Goal: Participate in discussion

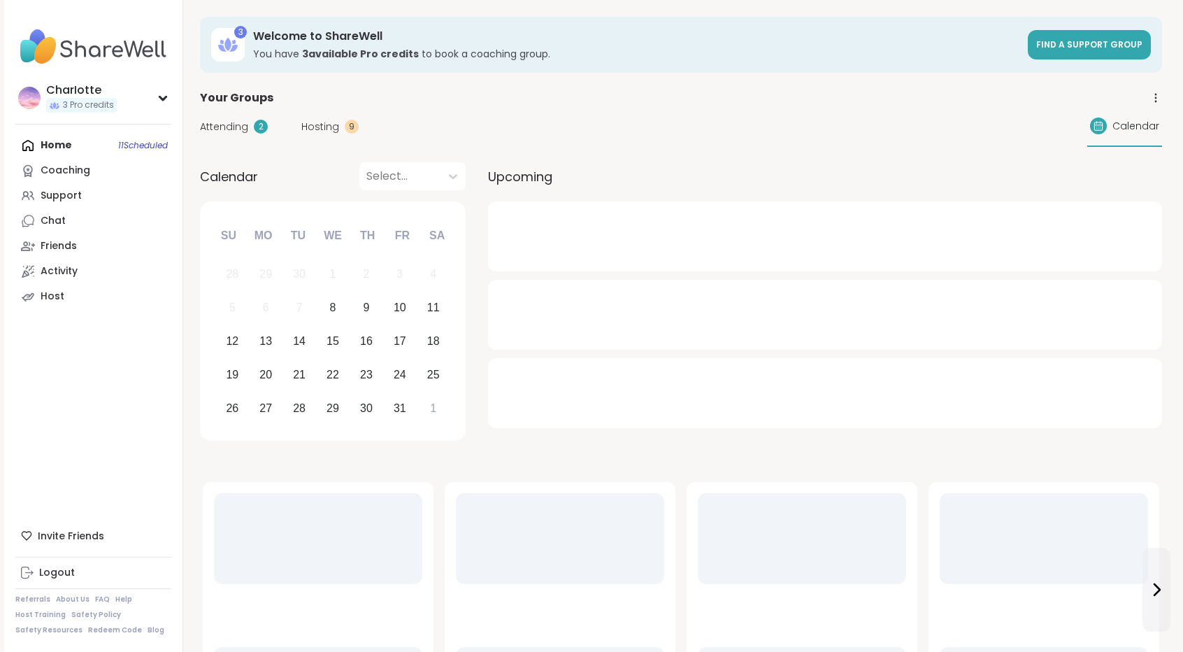
click at [126, 210] on link "Chat" at bounding box center [93, 220] width 156 height 25
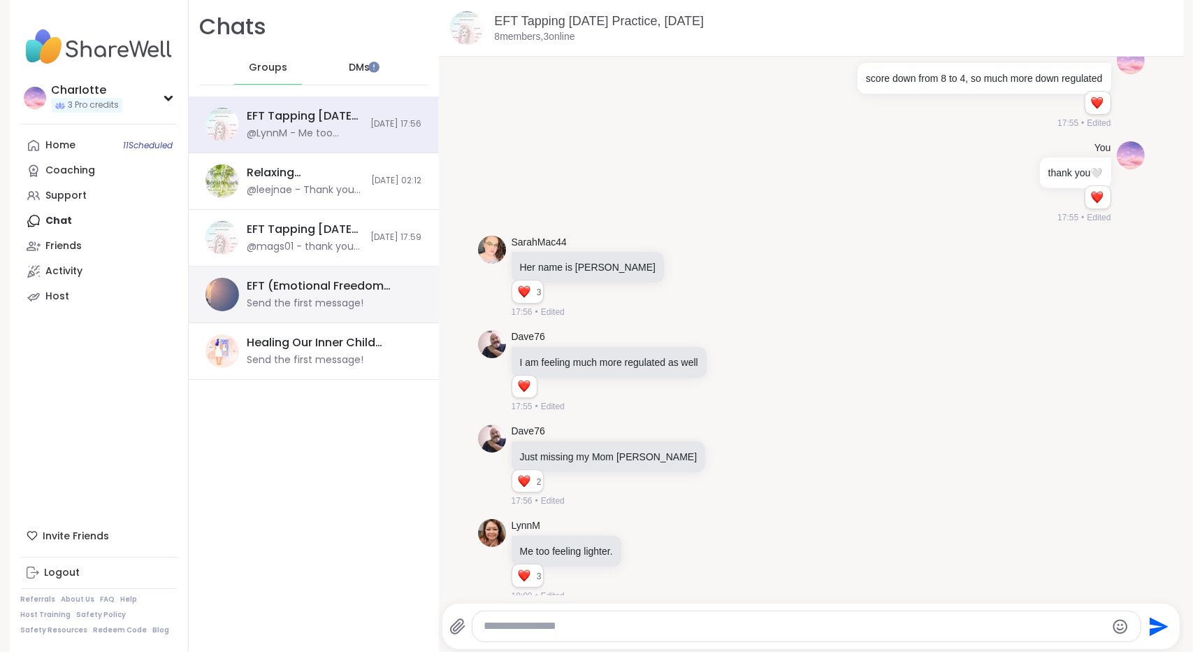
click at [295, 285] on div "EFT (Emotional Freedom Technique), [DATE]" at bounding box center [330, 285] width 166 height 15
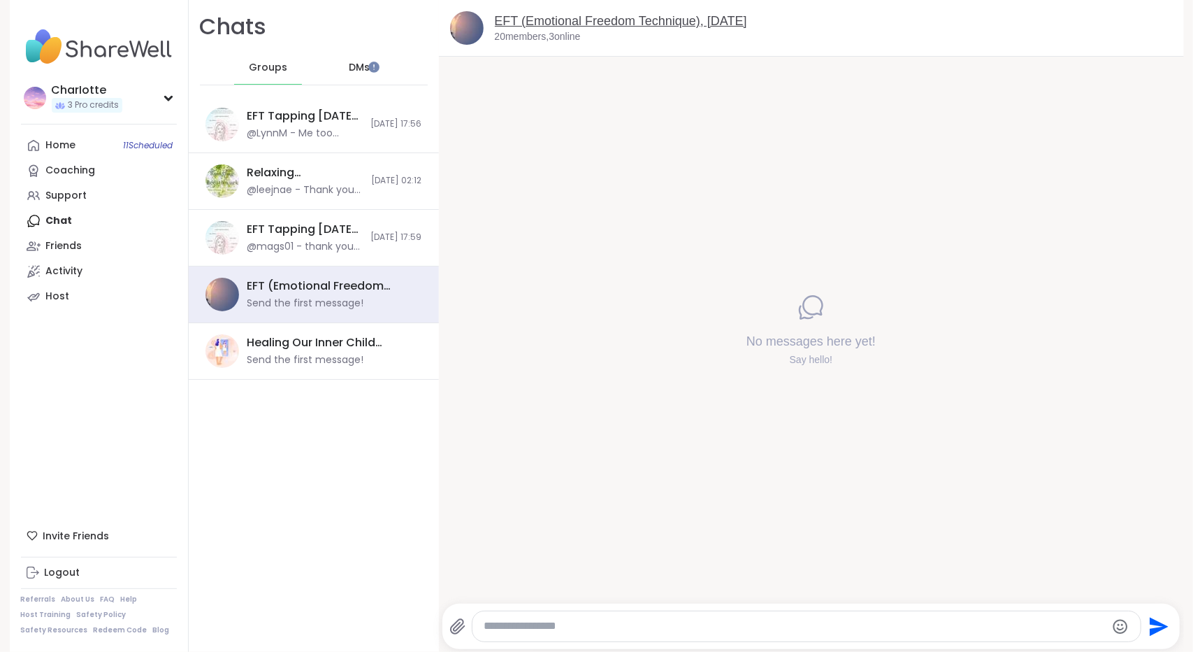
click at [608, 19] on link "EFT (Emotional Freedom Technique), [DATE]" at bounding box center [621, 21] width 252 height 14
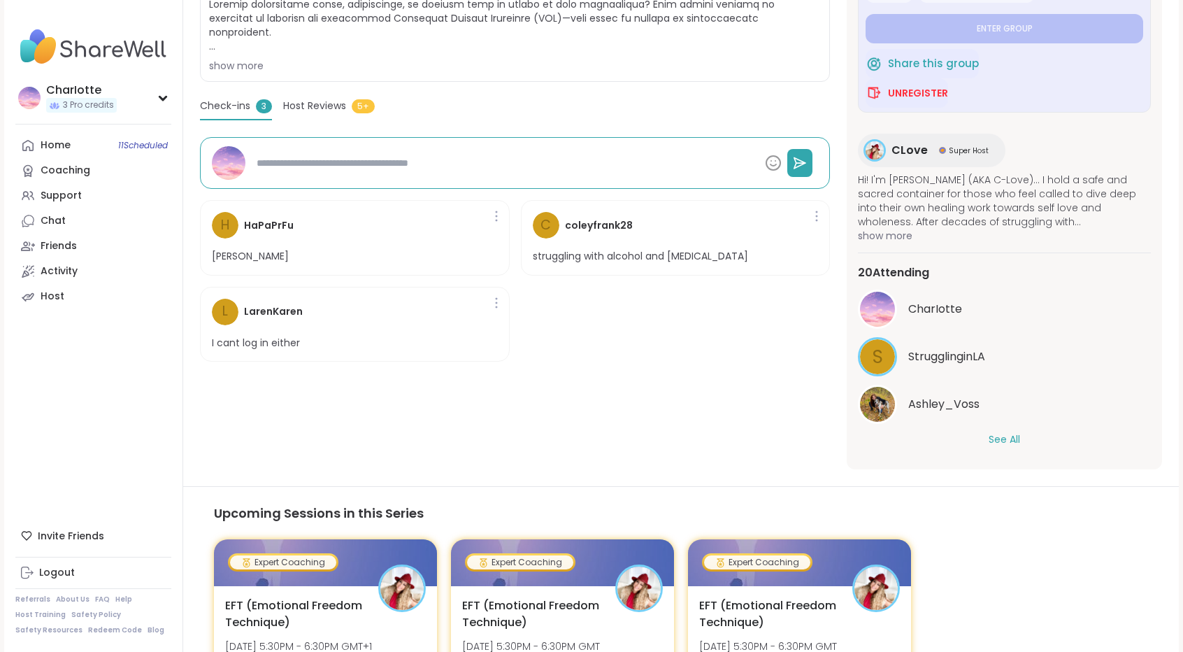
scroll to position [335, 0]
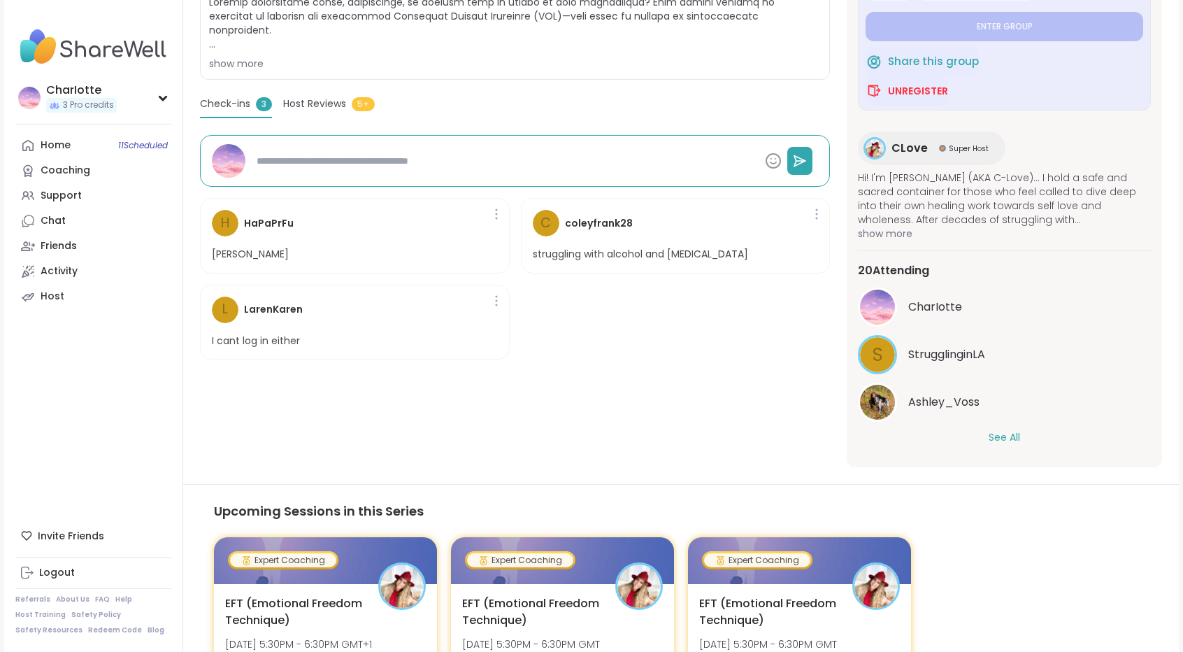
click at [997, 436] on button "See All" at bounding box center [1004, 437] width 31 height 15
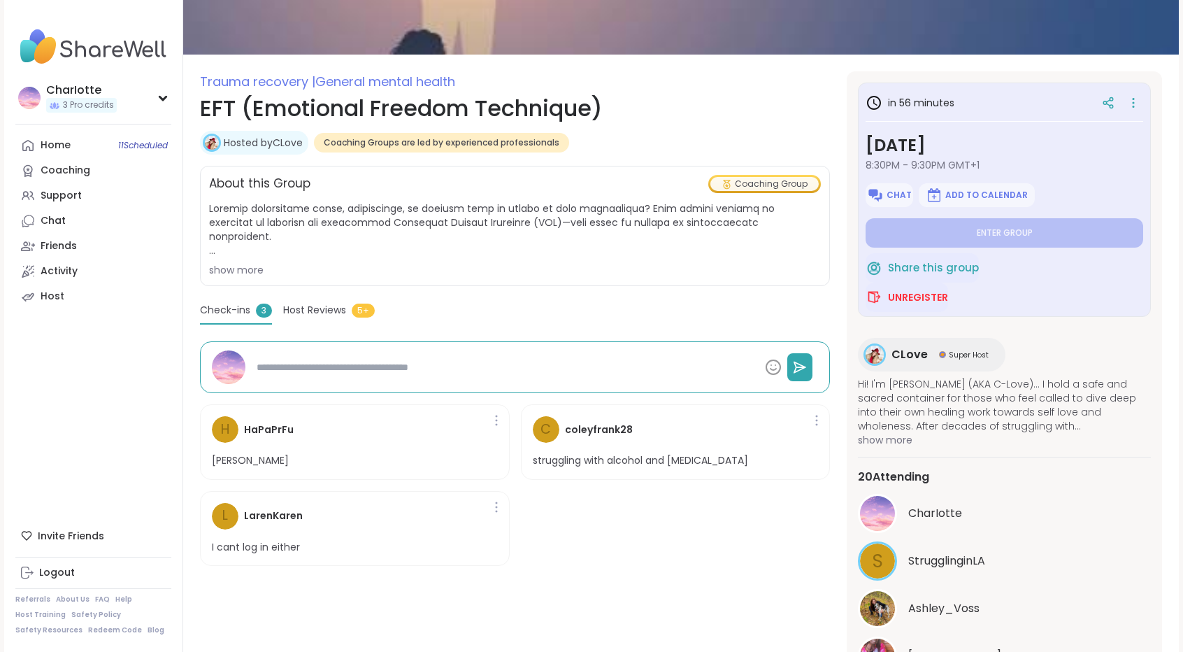
scroll to position [127, 0]
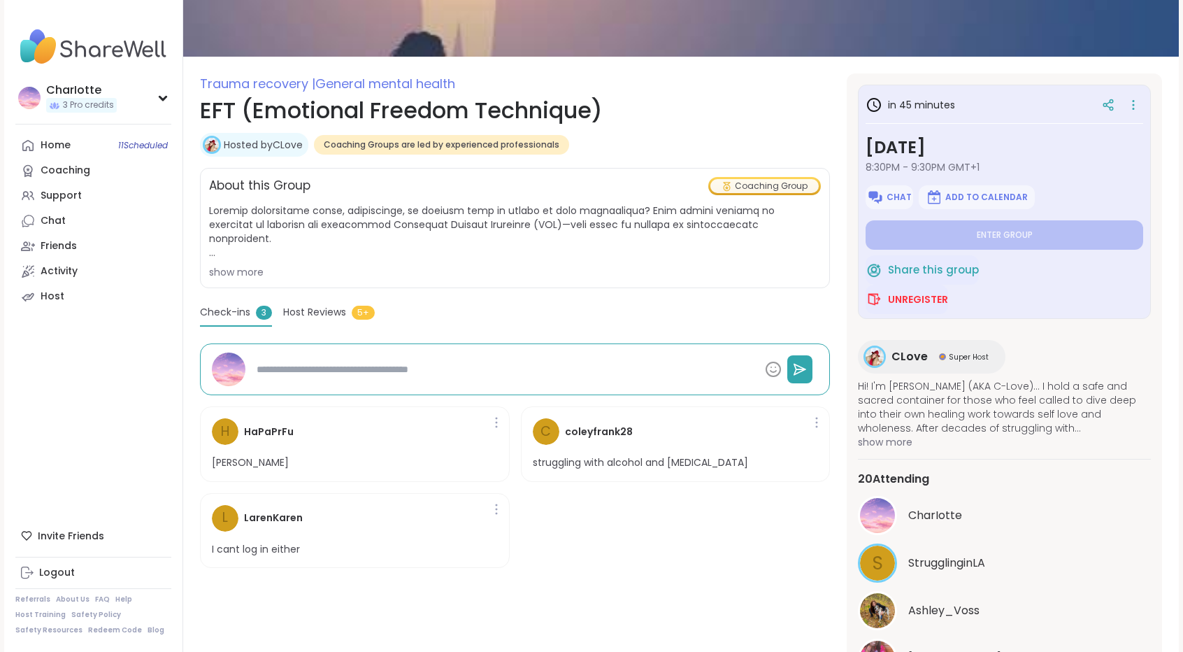
type textarea "*"
